Goal: Task Accomplishment & Management: Use online tool/utility

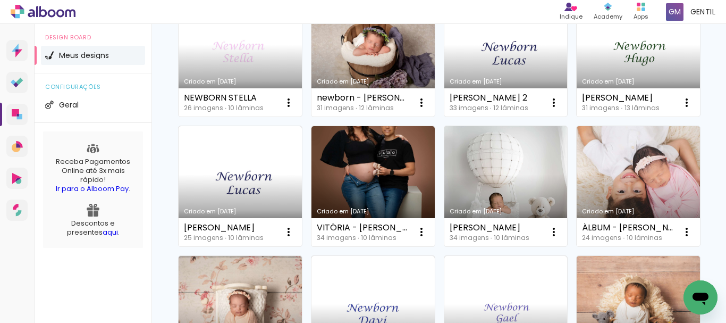
scroll to position [587, 0]
